Goal: Task Accomplishment & Management: Manage account settings

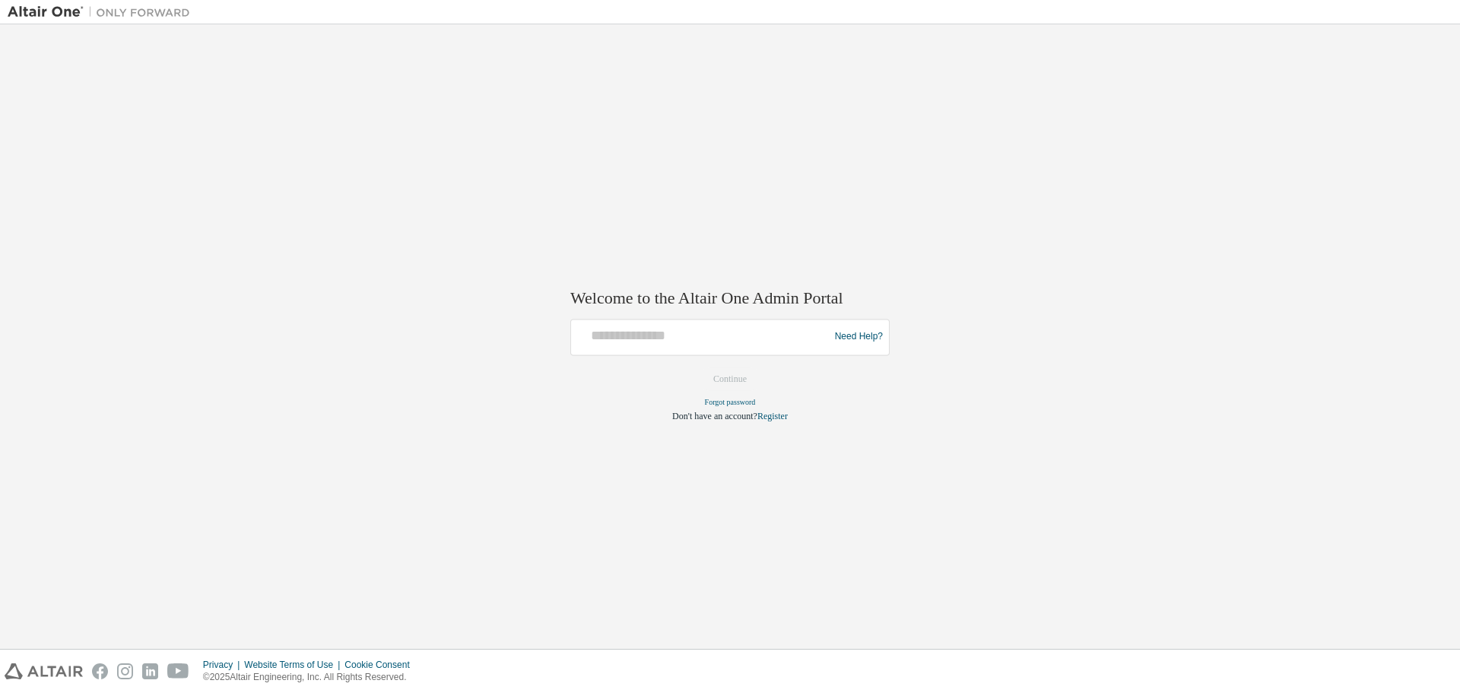
click at [650, 332] on input "text" at bounding box center [702, 333] width 250 height 22
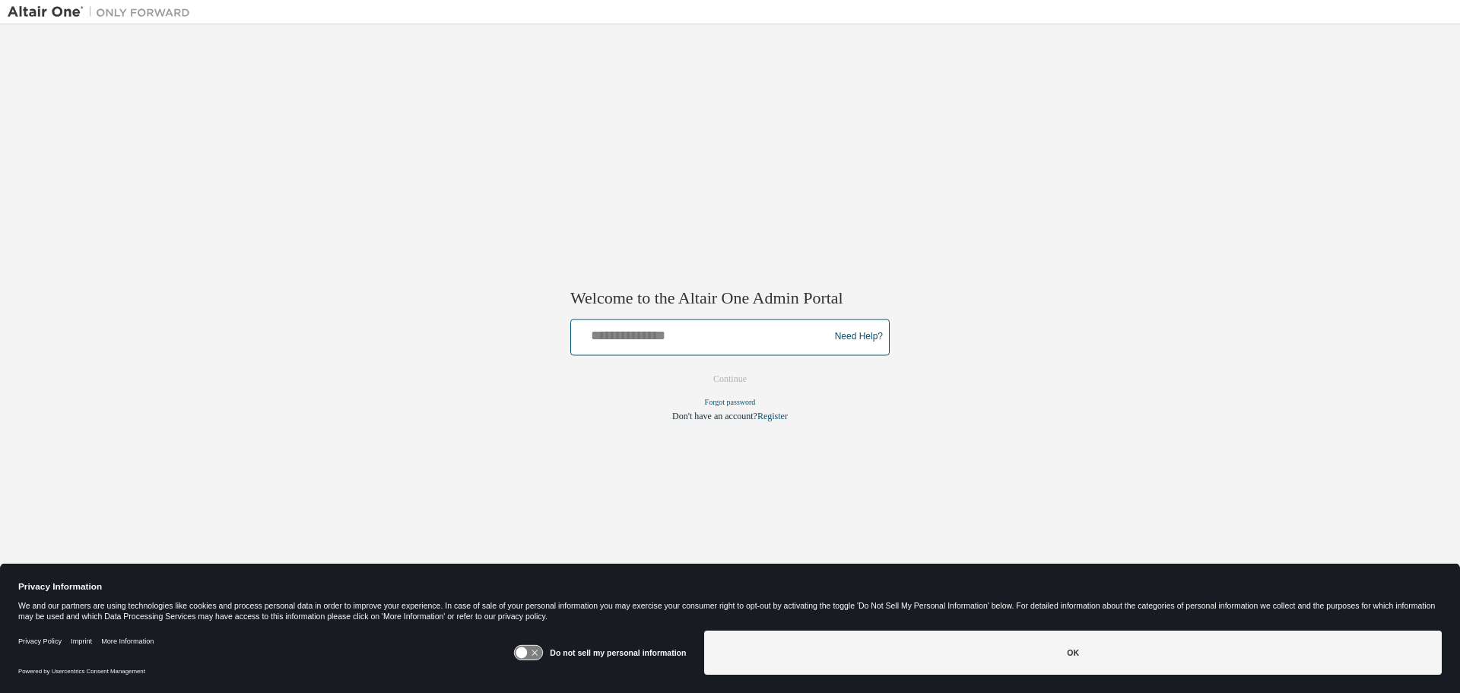
type input "**********"
click at [753, 370] on button "Continue" at bounding box center [729, 378] width 65 height 23
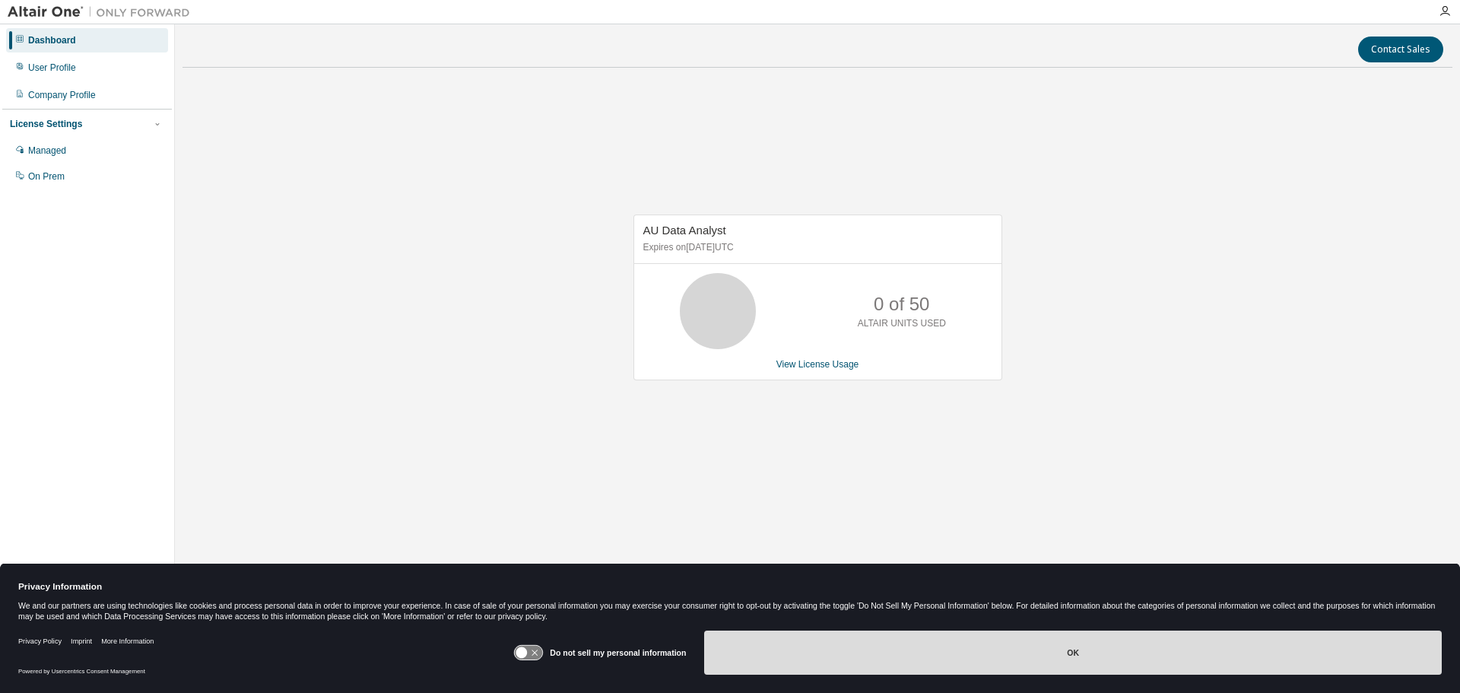
click at [898, 666] on button "OK" at bounding box center [1073, 652] width 738 height 44
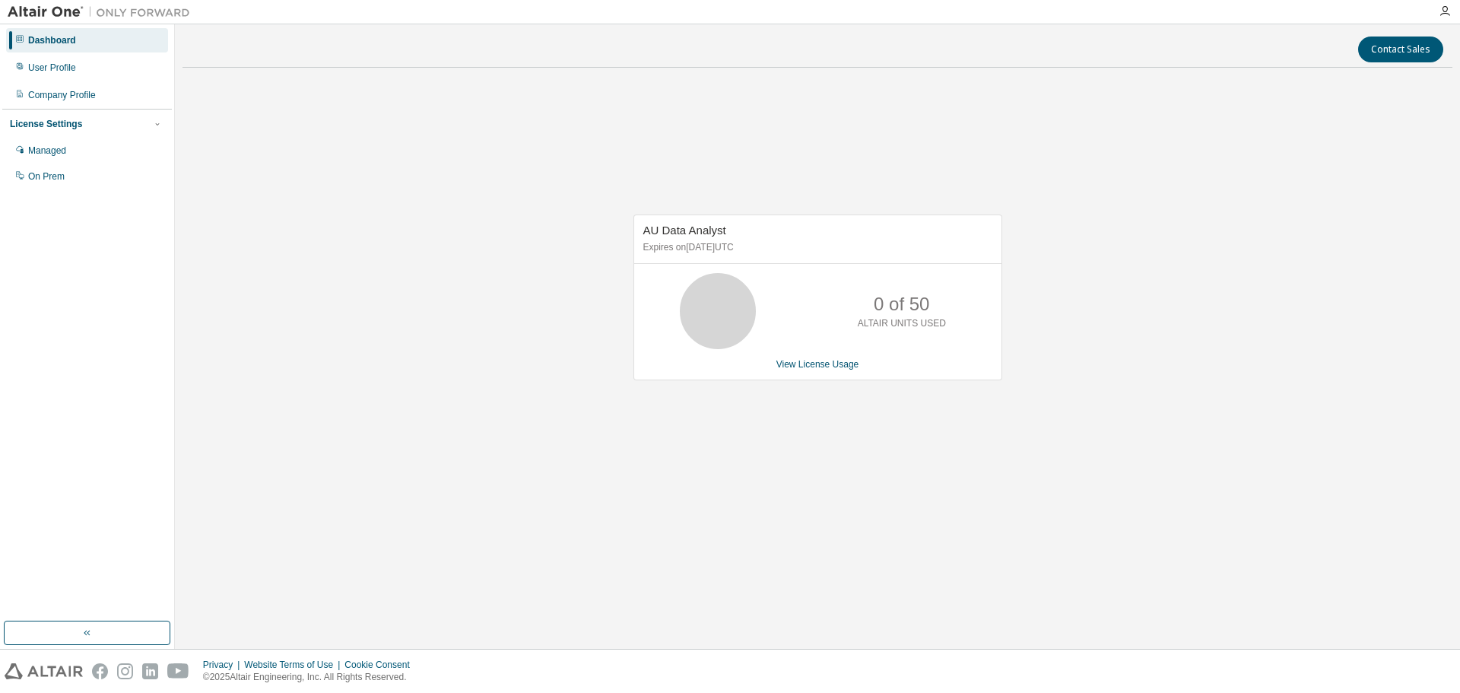
click at [532, 333] on div "AU Data Analyst Expires on November 30, 2025 UTC 0 of 50 ALTAIR UNITS USED View…" at bounding box center [818, 305] width 1270 height 450
click at [76, 73] on div "User Profile" at bounding box center [52, 68] width 48 height 12
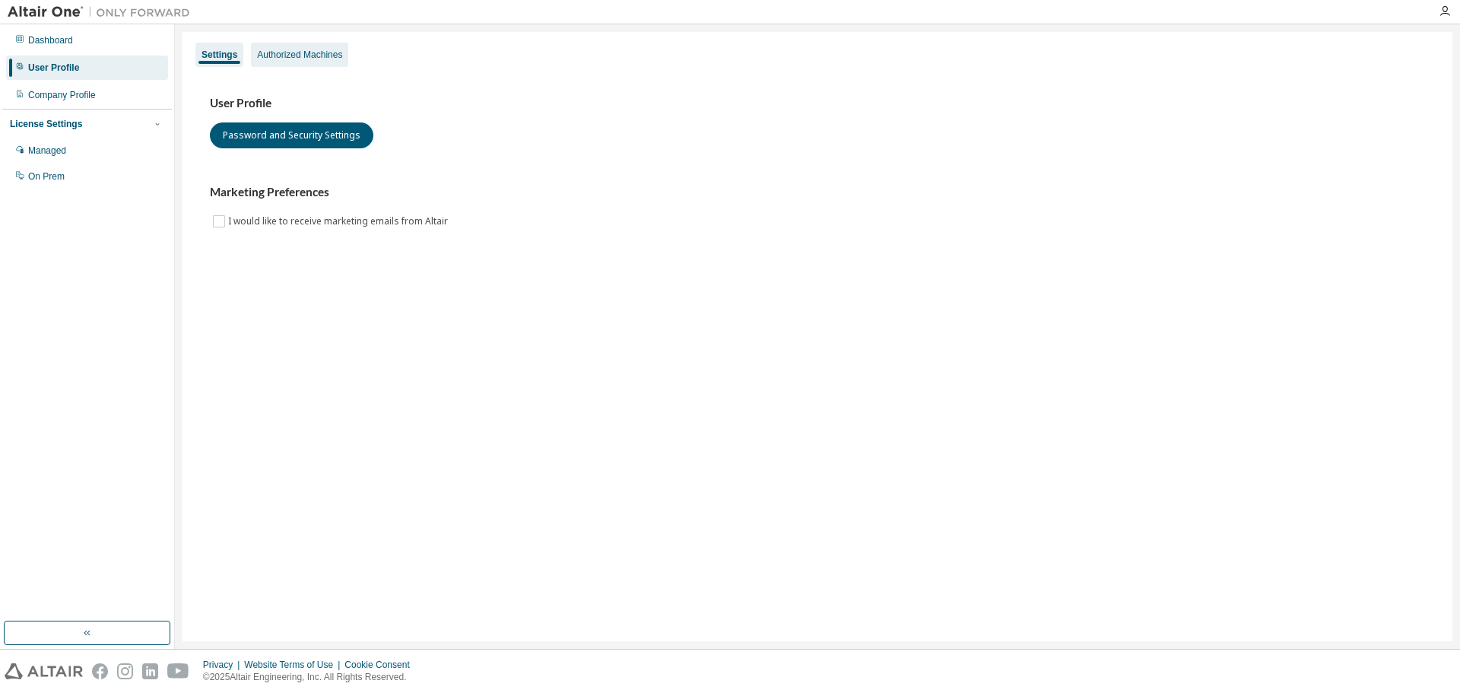
click at [294, 52] on div "Authorized Machines" at bounding box center [299, 55] width 85 height 12
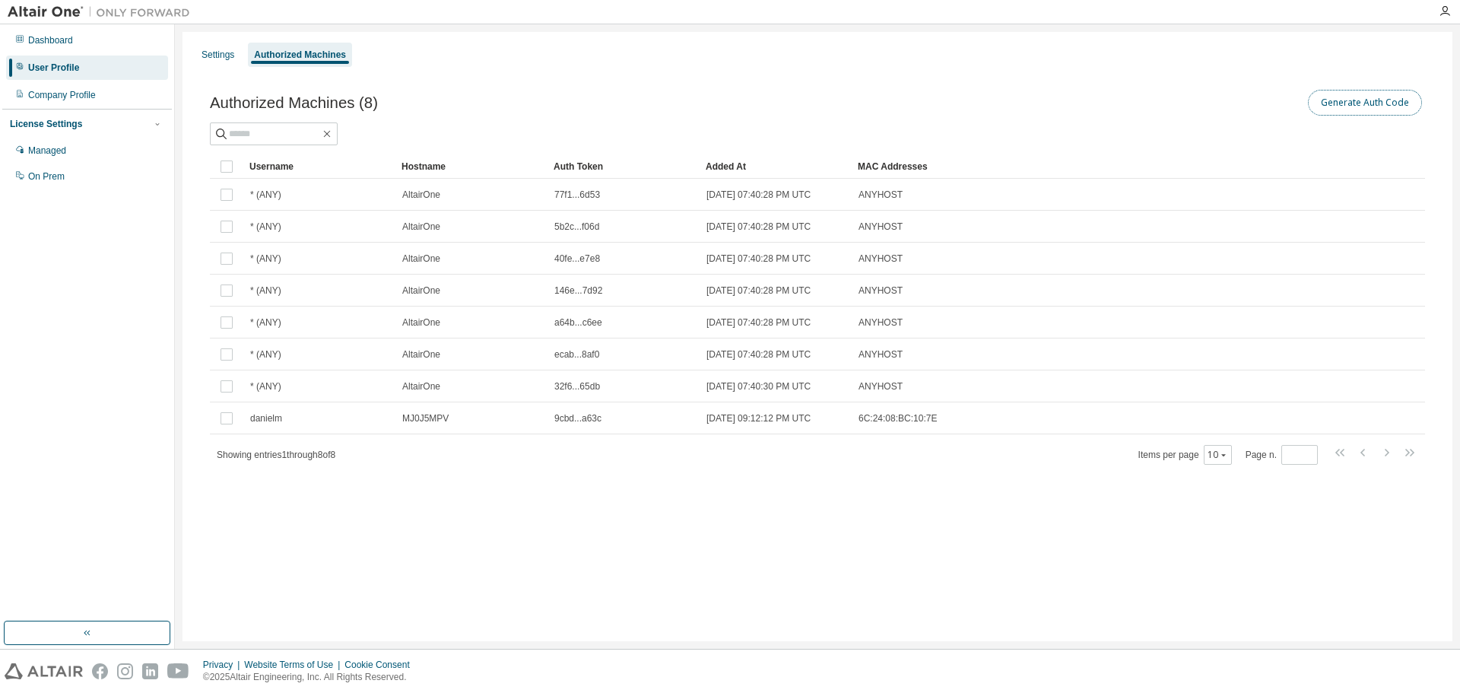
click at [1340, 100] on button "Generate Auth Code" at bounding box center [1365, 103] width 114 height 26
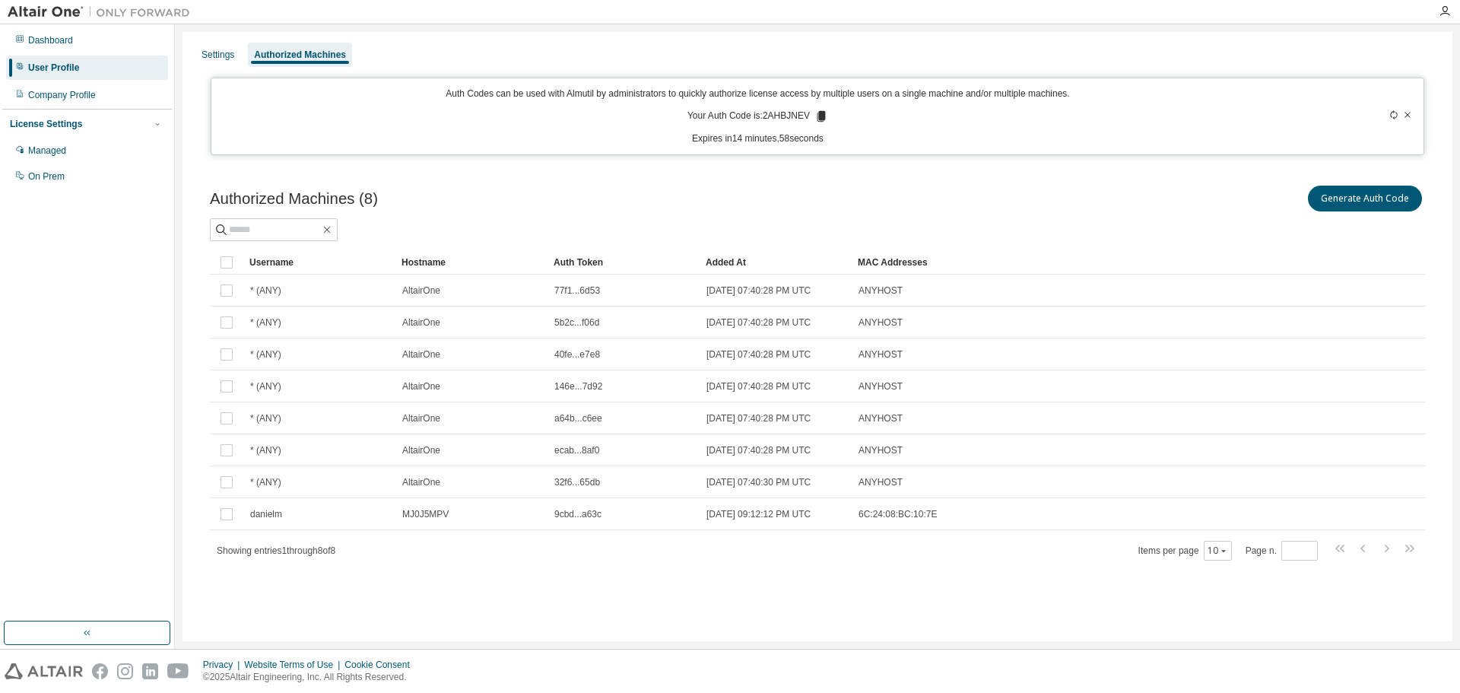
click at [790, 119] on p "Your Auth Code is: 2AHBJNEV" at bounding box center [757, 117] width 141 height 14
copy p "2AHBJNEV"
click at [781, 115] on p "Your Auth Code is: 2AHBJNEV" at bounding box center [757, 117] width 141 height 14
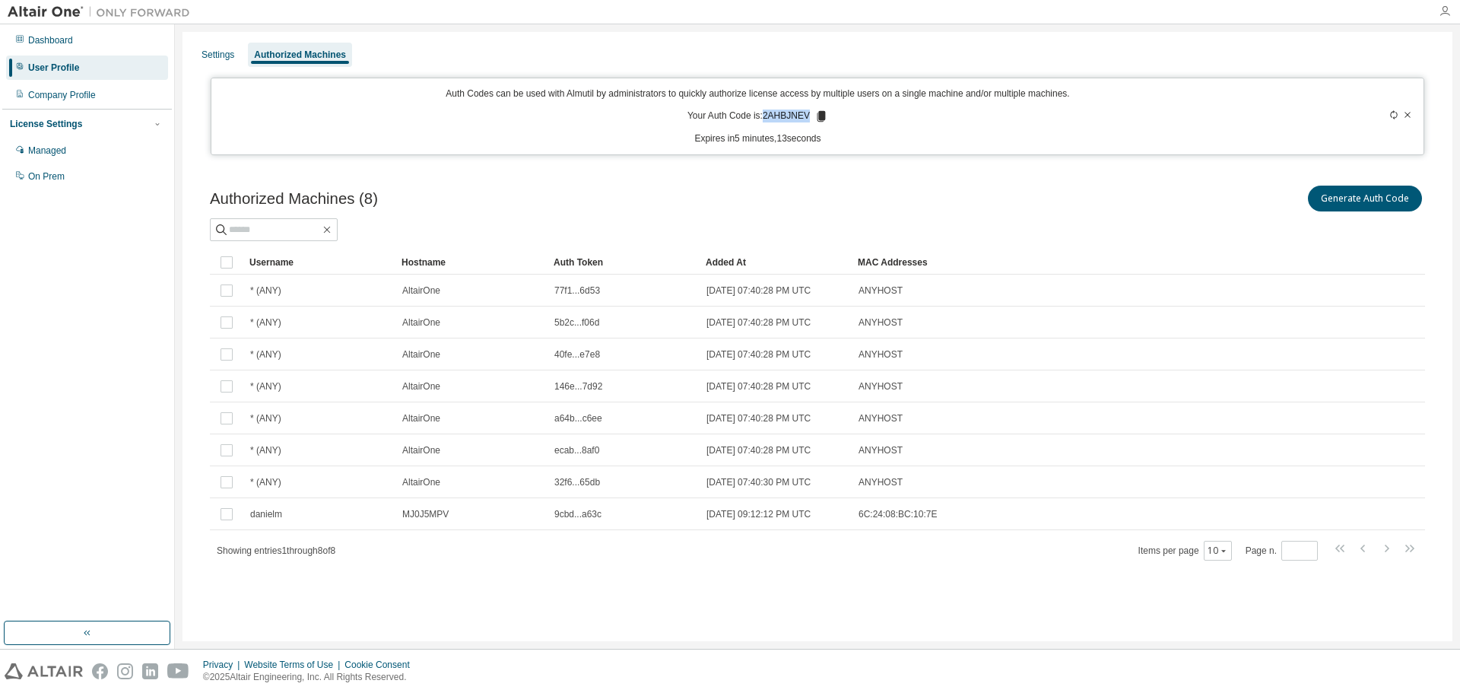
click at [1440, 12] on icon "button" at bounding box center [1445, 11] width 12 height 12
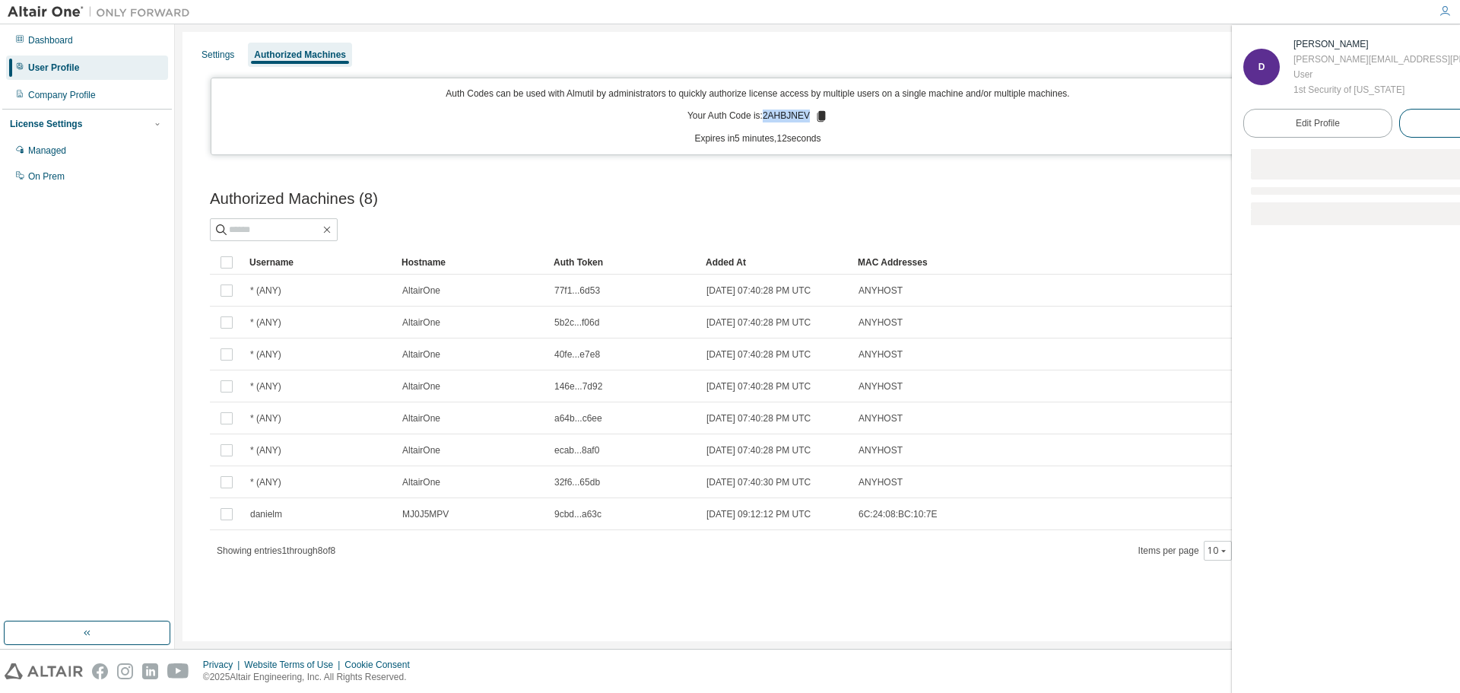
click at [1407, 114] on button "Logout" at bounding box center [1473, 123] width 149 height 29
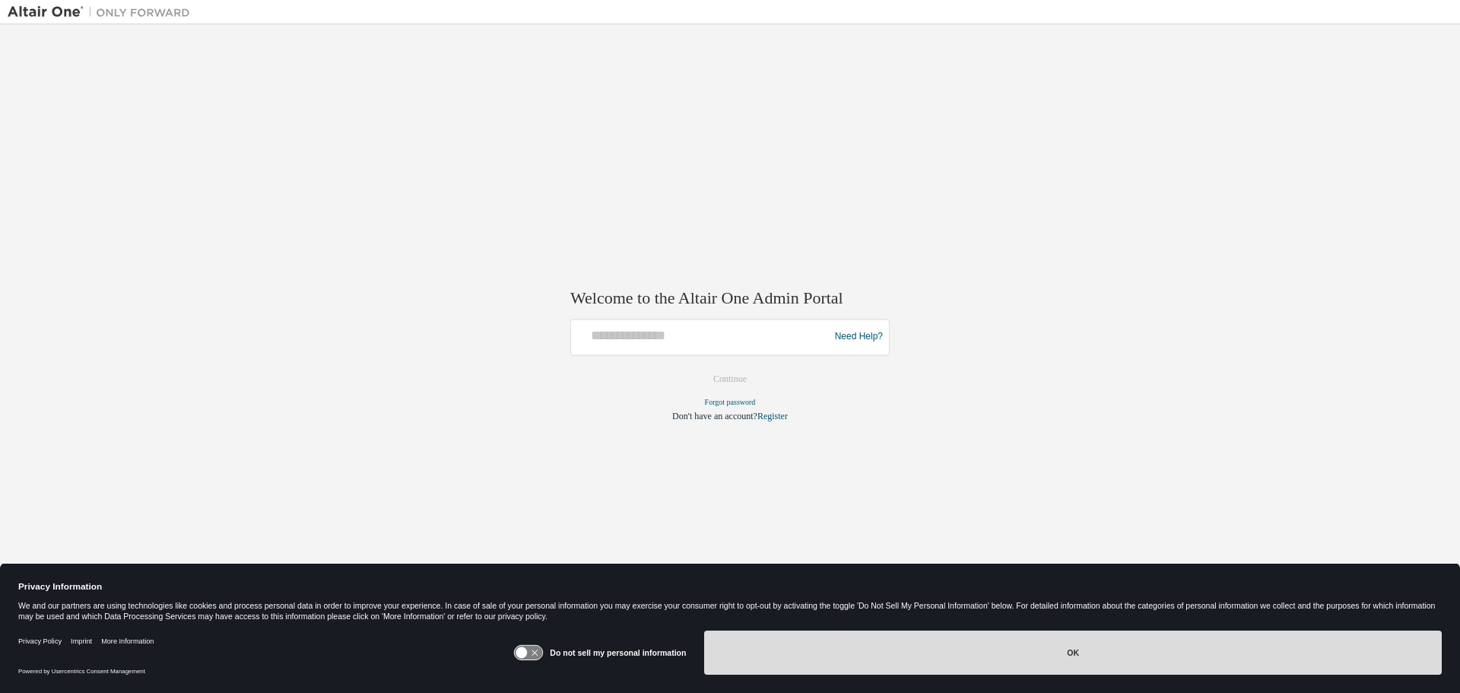
click at [951, 646] on button "OK" at bounding box center [1073, 652] width 738 height 44
